Goal: Transaction & Acquisition: Purchase product/service

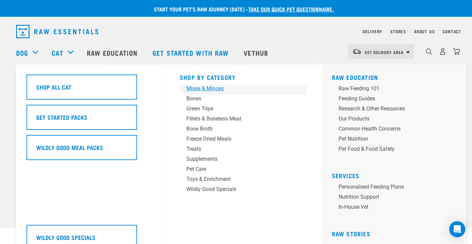
click at [202, 87] on div "Mixes & Minces" at bounding box center [238, 89] width 105 height 8
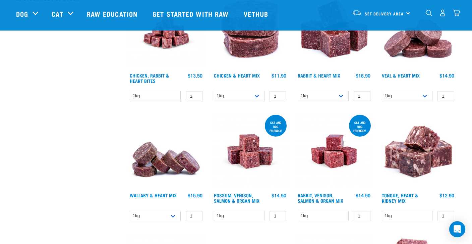
scroll to position [227, 0]
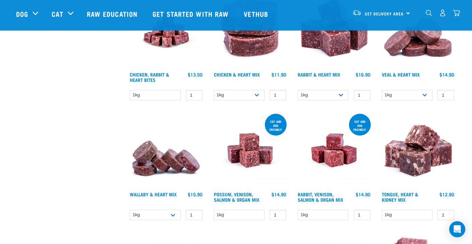
click at [322, 156] on img at bounding box center [334, 150] width 76 height 76
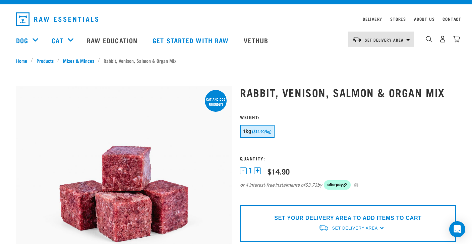
scroll to position [11, 0]
